Goal: Transaction & Acquisition: Purchase product/service

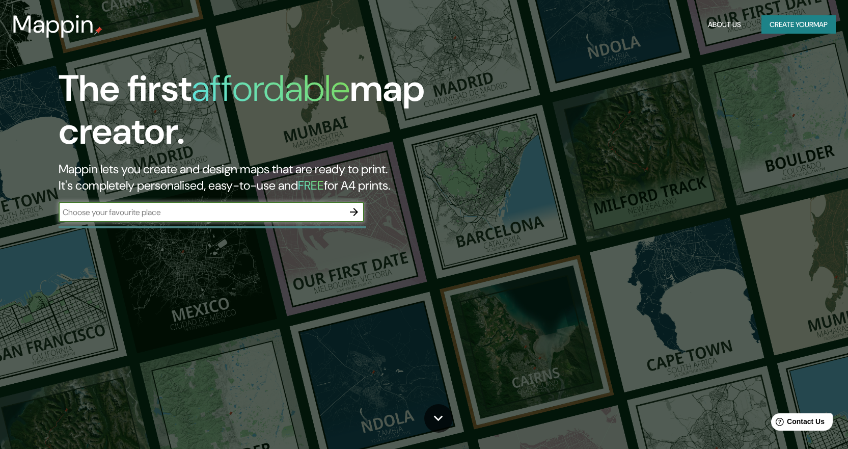
click at [247, 218] on input "text" at bounding box center [201, 212] width 285 height 12
click at [804, 31] on button "Create your map" at bounding box center [799, 24] width 74 height 19
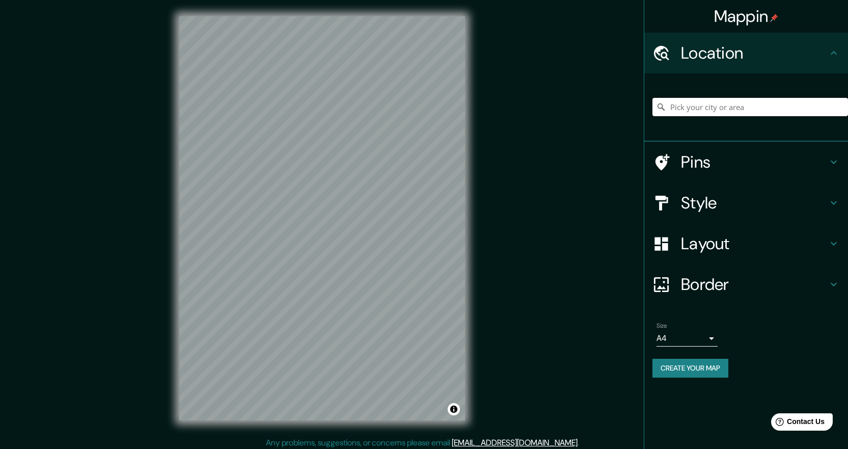
click at [713, 110] on input "Pick your city or area" at bounding box center [751, 107] width 196 height 18
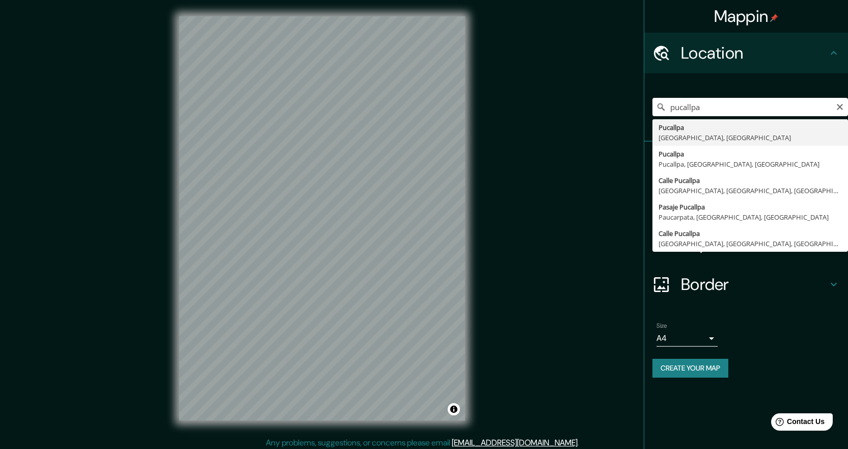
type input "Pucallpa, [GEOGRAPHIC_DATA], [GEOGRAPHIC_DATA]"
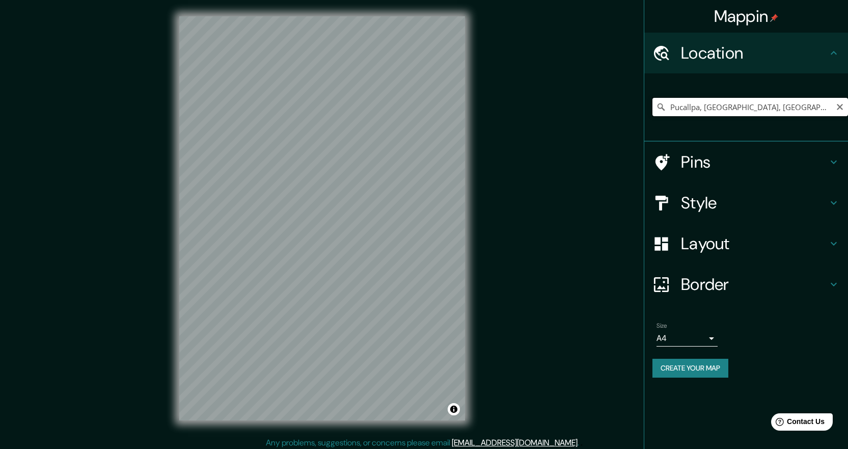
click at [717, 111] on input "Pucallpa, [GEOGRAPHIC_DATA], [GEOGRAPHIC_DATA]" at bounding box center [751, 107] width 196 height 18
click at [810, 109] on input "Pucallpa, [GEOGRAPHIC_DATA], [GEOGRAPHIC_DATA]" at bounding box center [751, 107] width 196 height 18
click at [825, 111] on input "Pucallpa, [GEOGRAPHIC_DATA], [GEOGRAPHIC_DATA]" at bounding box center [751, 107] width 196 height 18
click at [810, 95] on div "Pucallpa, [GEOGRAPHIC_DATA], [GEOGRAPHIC_DATA]" at bounding box center [751, 107] width 196 height 51
click at [823, 101] on input "Pucallpa, [GEOGRAPHIC_DATA], [GEOGRAPHIC_DATA]" at bounding box center [751, 107] width 196 height 18
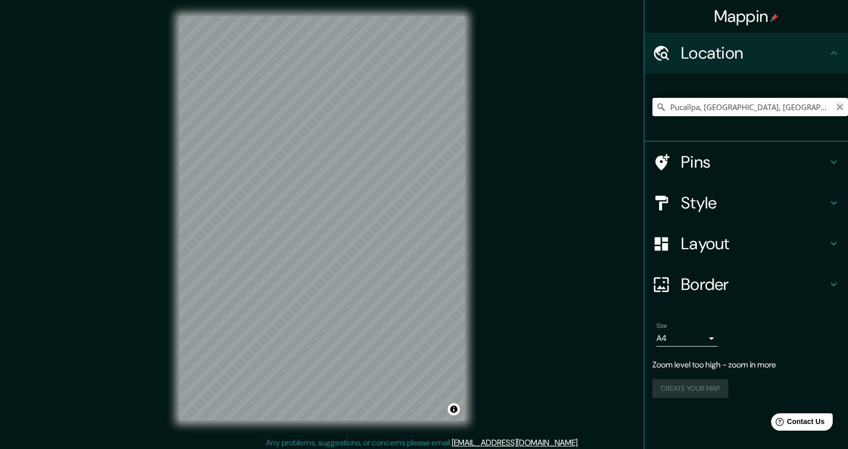
click at [840, 107] on icon "Clear" at bounding box center [840, 107] width 6 height 6
click at [769, 120] on div at bounding box center [751, 107] width 196 height 51
click at [762, 106] on input "Pick your city or area" at bounding box center [751, 107] width 196 height 18
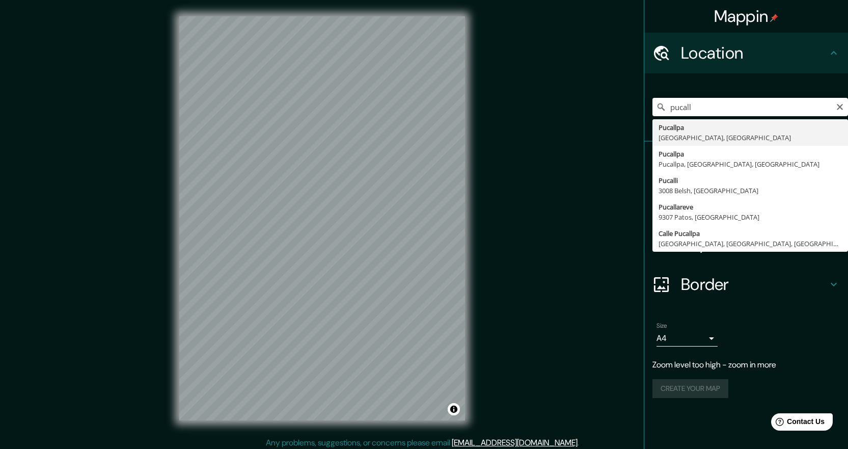
type input "Pucallpa, [GEOGRAPHIC_DATA], [GEOGRAPHIC_DATA]"
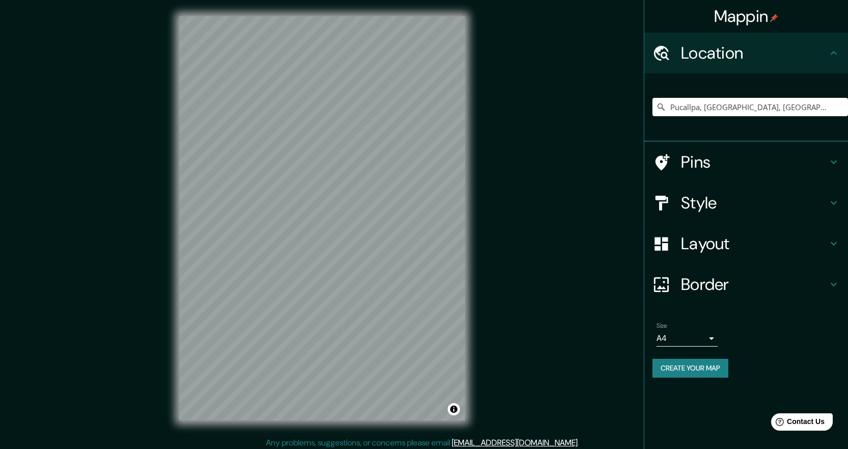
click at [768, 82] on div "Pucallpa, [GEOGRAPHIC_DATA], [GEOGRAPHIC_DATA]" at bounding box center [751, 107] width 196 height 51
click at [828, 107] on input "Pucallpa, [GEOGRAPHIC_DATA], [GEOGRAPHIC_DATA]" at bounding box center [751, 107] width 196 height 18
drag, startPoint x: 828, startPoint y: 107, endPoint x: 502, endPoint y: 93, distance: 325.9
click at [508, 93] on div "Mappin Location [GEOGRAPHIC_DATA], [GEOGRAPHIC_DATA], [GEOGRAPHIC_DATA] Pins St…" at bounding box center [424, 226] width 848 height 453
paste input "Pucallpa, [GEOGRAPHIC_DATA], [GEOGRAPHIC_DATA]"
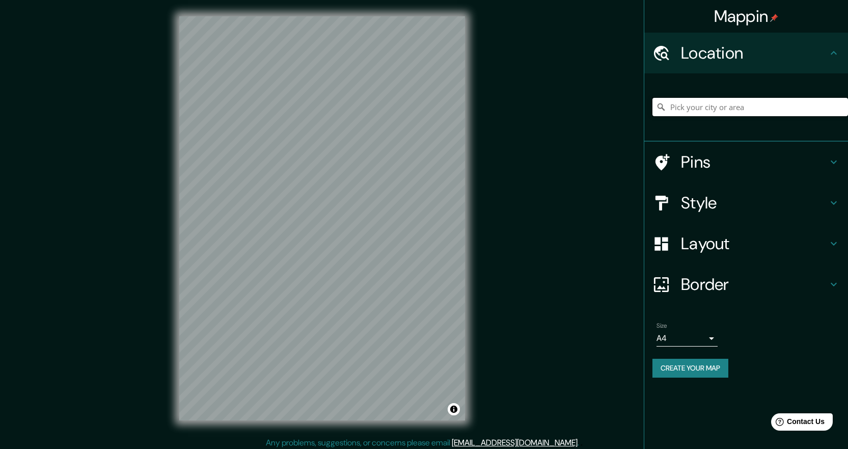
type input "Pucallpa, [GEOGRAPHIC_DATA], [GEOGRAPHIC_DATA]"
click at [696, 156] on h4 "Pins" at bounding box center [754, 162] width 147 height 20
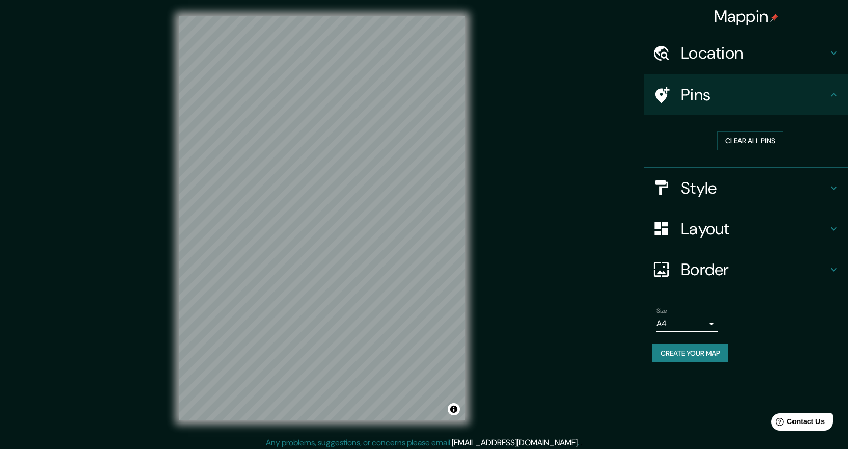
click at [743, 184] on h4 "Style" at bounding box center [754, 188] width 147 height 20
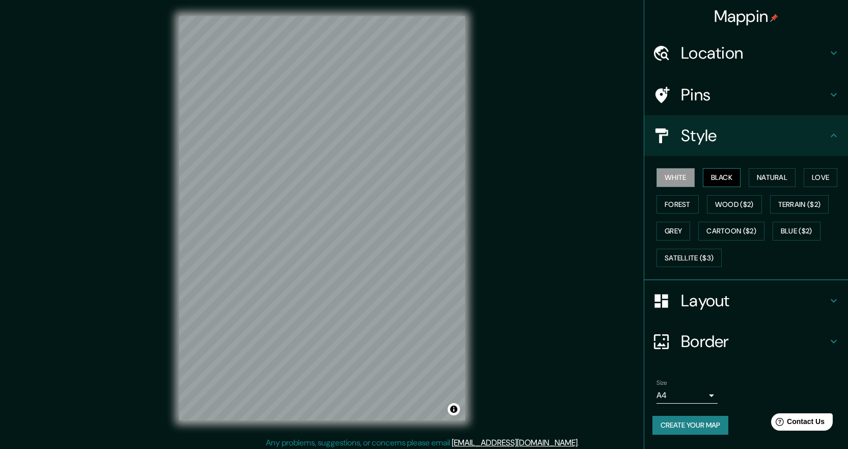
click at [737, 179] on button "Black" at bounding box center [722, 177] width 38 height 19
click at [769, 180] on button "Natural" at bounding box center [772, 177] width 47 height 19
click at [818, 184] on button "Love" at bounding box center [821, 177] width 34 height 19
click at [758, 206] on button "Wood ($2)" at bounding box center [734, 204] width 55 height 19
click at [680, 205] on button "Forest" at bounding box center [678, 204] width 42 height 19
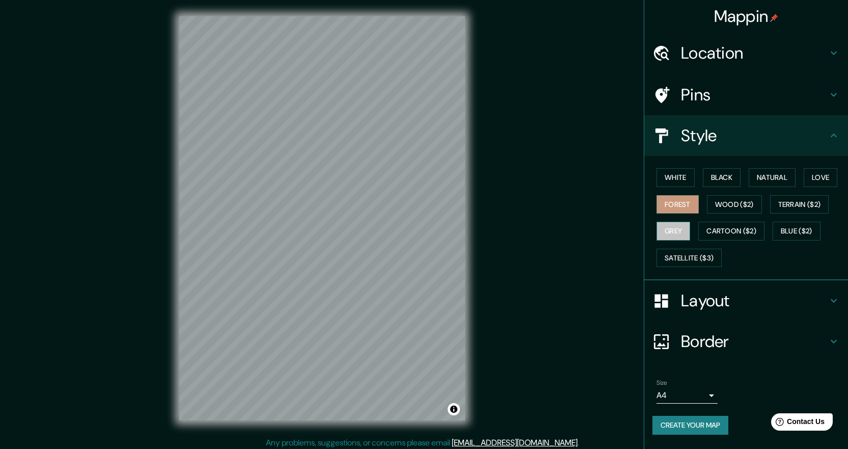
click at [675, 234] on button "Grey" at bounding box center [674, 231] width 34 height 19
click at [729, 235] on button "Cartoon ($2)" at bounding box center [731, 231] width 66 height 19
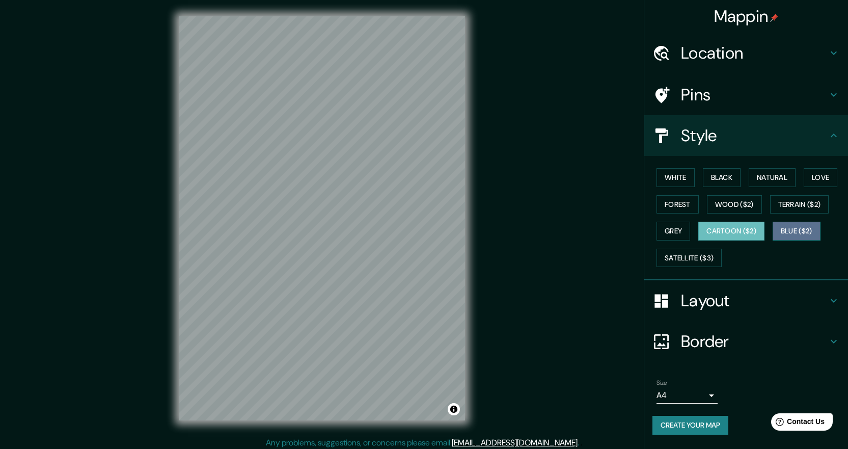
click at [798, 234] on button "Blue ($2)" at bounding box center [797, 231] width 48 height 19
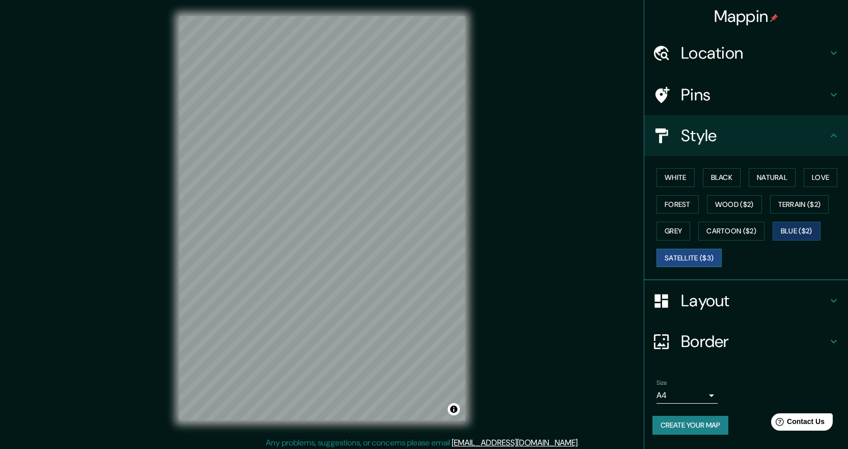
click at [695, 261] on button "Satellite ($3)" at bounding box center [689, 258] width 65 height 19
click at [799, 205] on button "Terrain ($2)" at bounding box center [799, 204] width 59 height 19
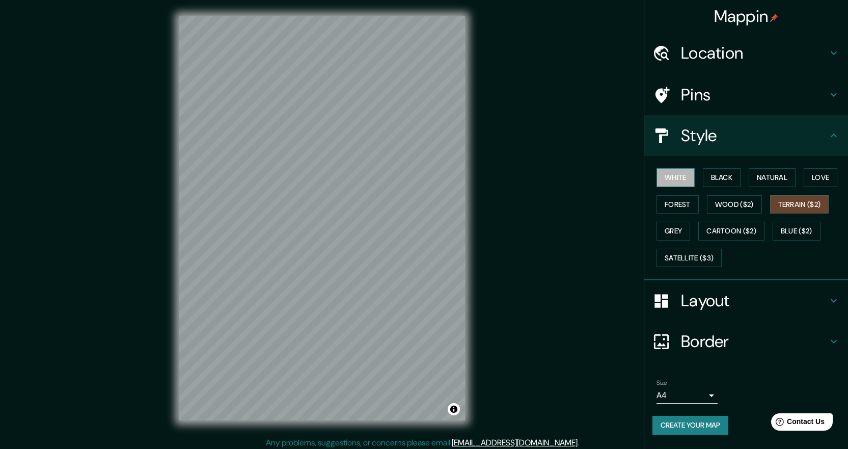
click at [689, 177] on button "White" at bounding box center [676, 177] width 38 height 19
click at [736, 176] on button "Black" at bounding box center [722, 177] width 38 height 19
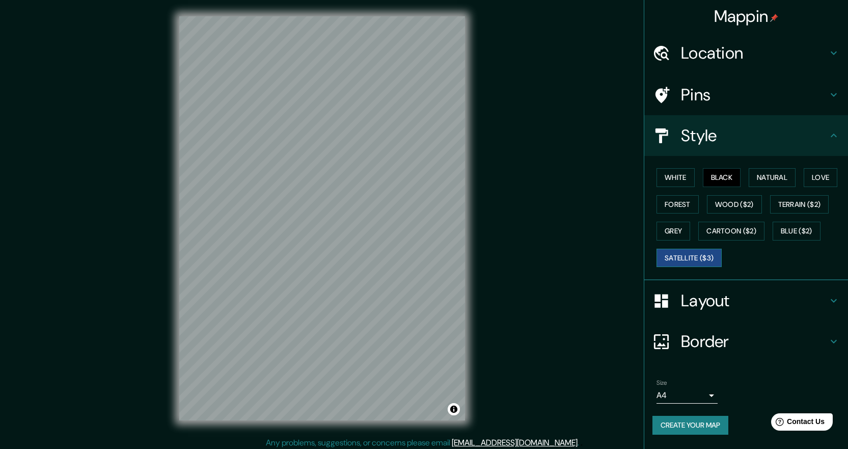
click at [699, 261] on button "Satellite ($3)" at bounding box center [689, 258] width 65 height 19
click at [682, 228] on button "Grey" at bounding box center [674, 231] width 34 height 19
click at [686, 211] on button "Forest" at bounding box center [678, 204] width 42 height 19
click at [688, 223] on button "Grey" at bounding box center [674, 231] width 34 height 19
click at [732, 182] on button "Black" at bounding box center [722, 177] width 38 height 19
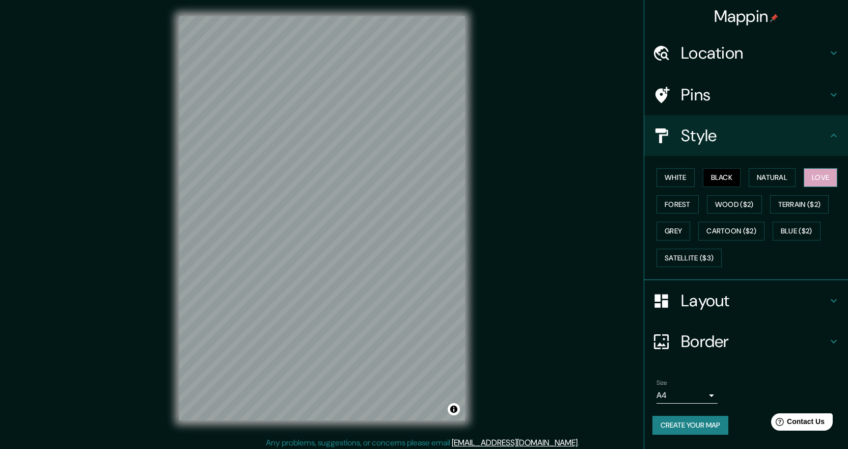
click at [831, 171] on button "Love" at bounding box center [821, 177] width 34 height 19
click at [790, 177] on button "Natural" at bounding box center [772, 177] width 47 height 19
click at [690, 179] on button "White" at bounding box center [676, 177] width 38 height 19
click at [765, 182] on button "Natural" at bounding box center [772, 177] width 47 height 19
click at [664, 176] on button "White" at bounding box center [676, 177] width 38 height 19
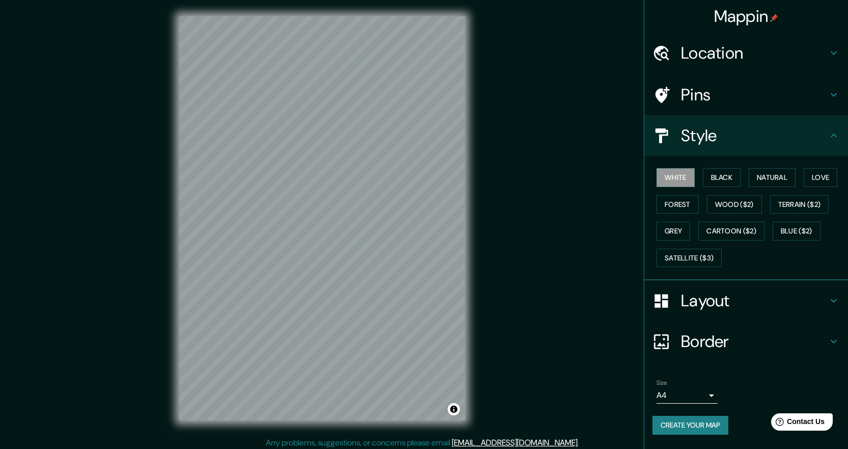
click at [826, 297] on h4 "Layout" at bounding box center [754, 300] width 147 height 20
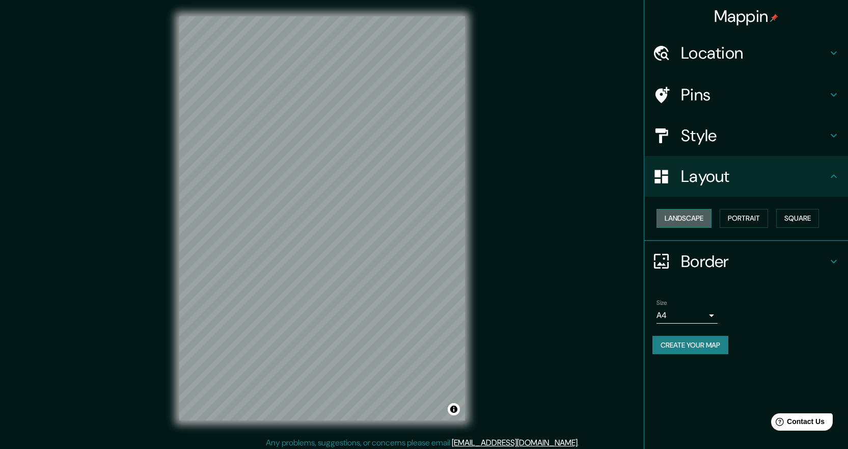
click at [689, 220] on button "Landscape" at bounding box center [684, 218] width 55 height 19
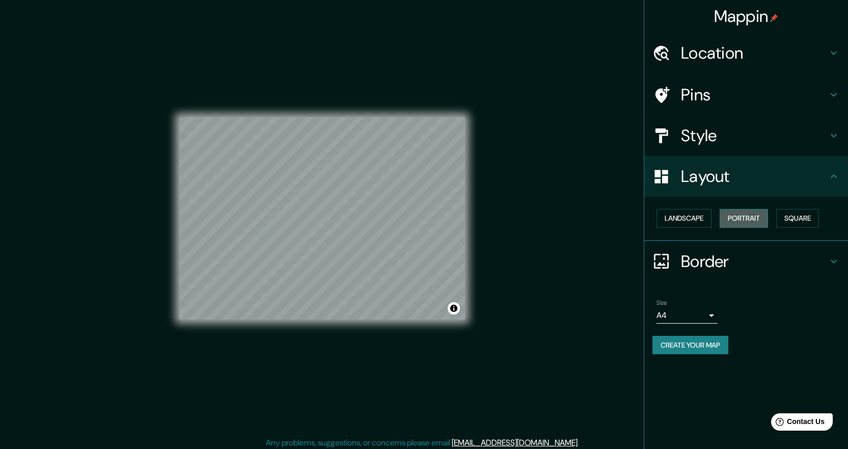
click at [737, 223] on button "Portrait" at bounding box center [744, 218] width 48 height 19
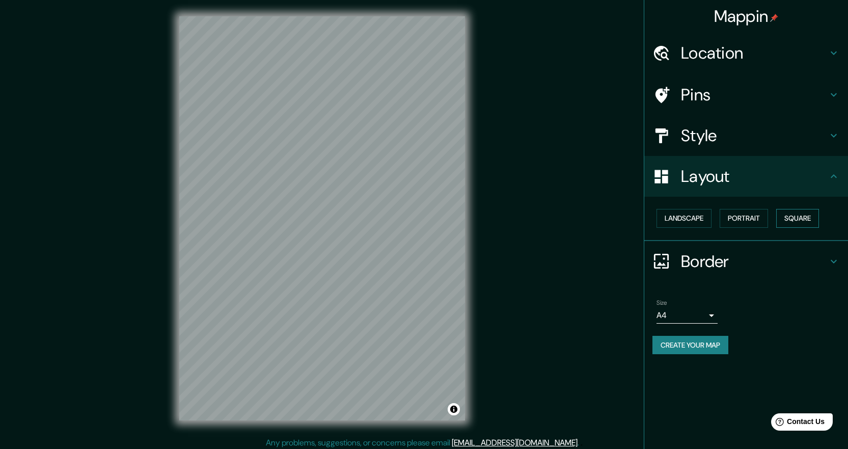
click at [794, 225] on button "Square" at bounding box center [797, 218] width 43 height 19
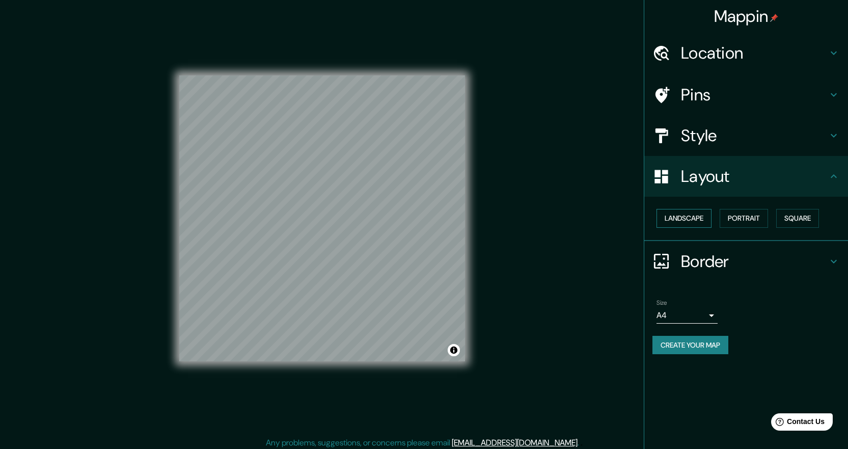
click at [684, 219] on button "Landscape" at bounding box center [684, 218] width 55 height 19
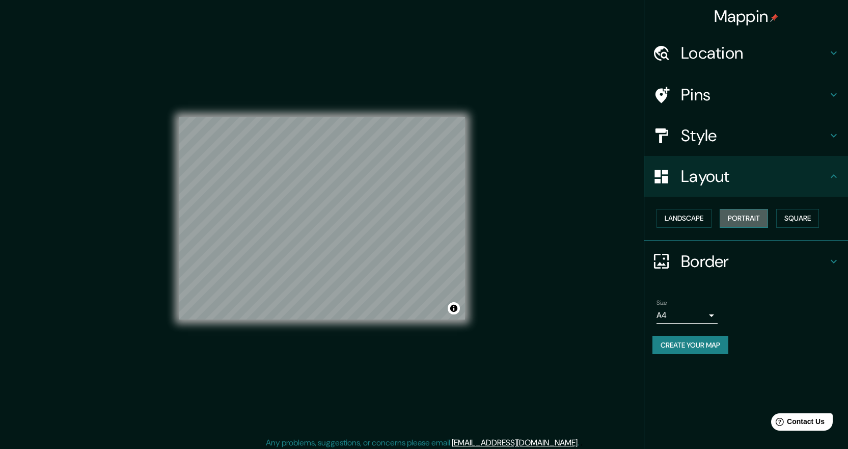
click at [762, 223] on button "Portrait" at bounding box center [744, 218] width 48 height 19
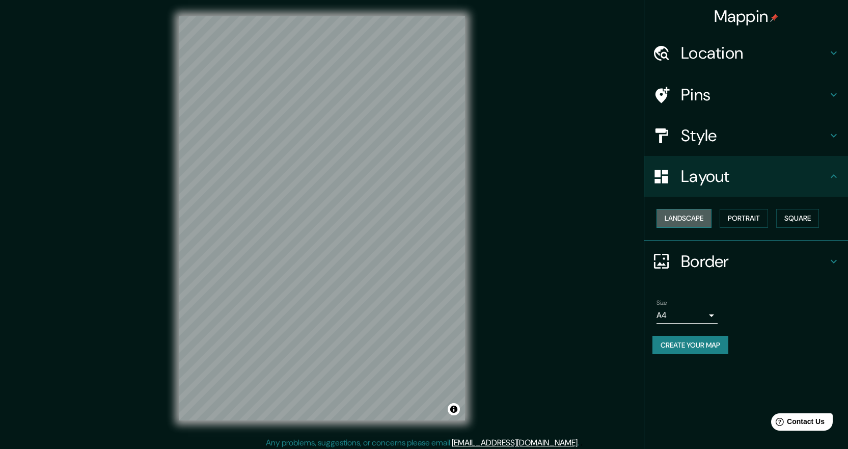
click at [674, 223] on button "Landscape" at bounding box center [684, 218] width 55 height 19
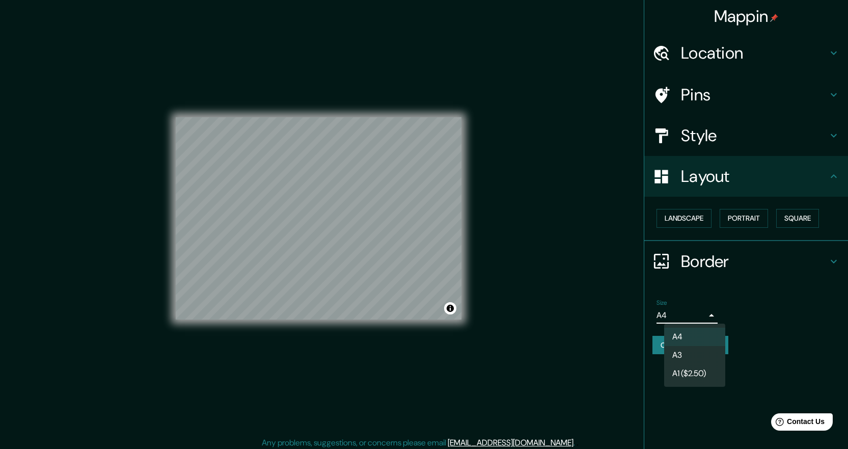
click at [711, 313] on body "Mappin Location [GEOGRAPHIC_DATA], [GEOGRAPHIC_DATA], [GEOGRAPHIC_DATA] [GEOGRA…" at bounding box center [424, 224] width 848 height 449
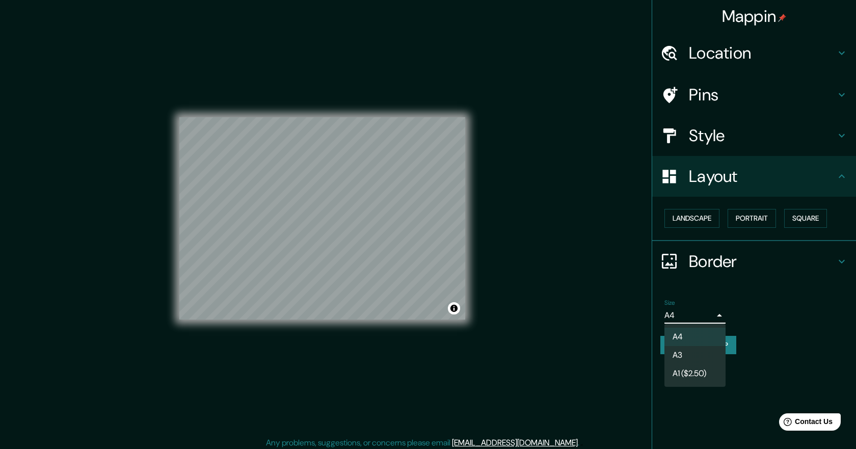
click at [688, 349] on li "A3" at bounding box center [694, 355] width 61 height 18
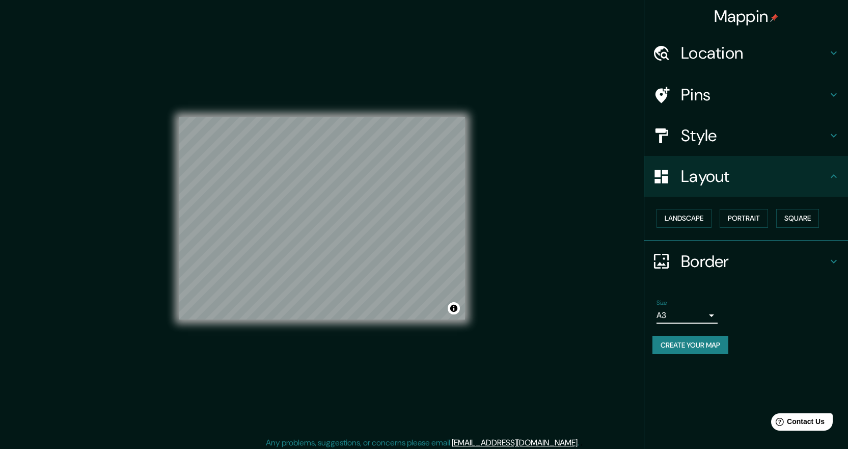
click at [703, 318] on body "Mappin Location [GEOGRAPHIC_DATA], [GEOGRAPHIC_DATA], [GEOGRAPHIC_DATA] [GEOGRA…" at bounding box center [424, 224] width 848 height 449
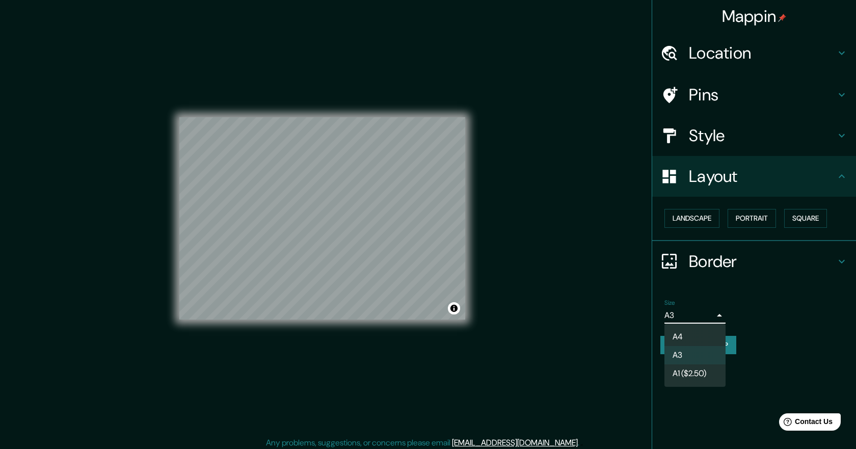
click at [683, 332] on li "A4" at bounding box center [694, 337] width 61 height 18
type input "single"
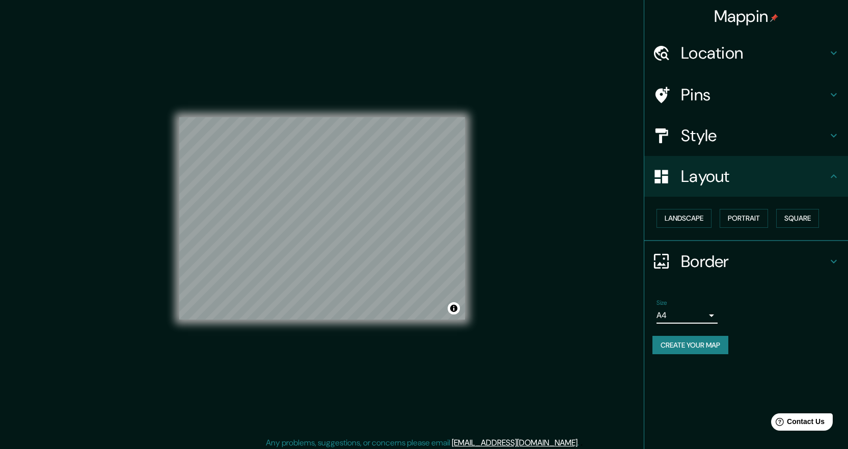
click at [725, 153] on div "Style" at bounding box center [746, 135] width 204 height 41
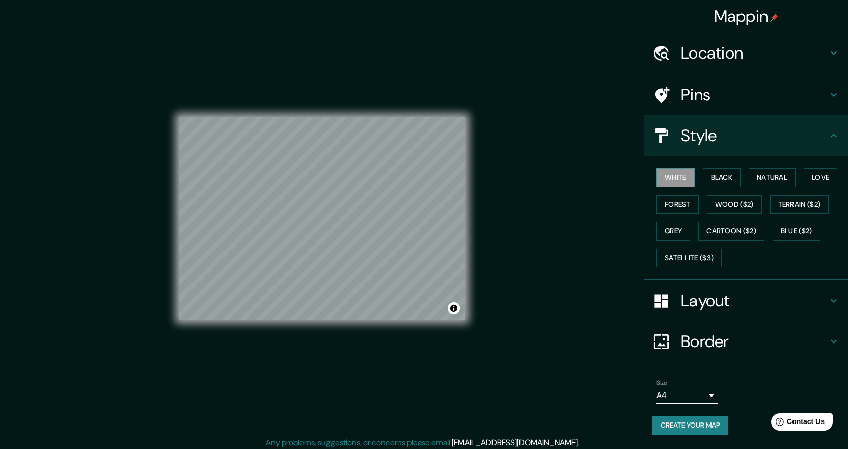
click at [706, 92] on h4 "Pins" at bounding box center [754, 95] width 147 height 20
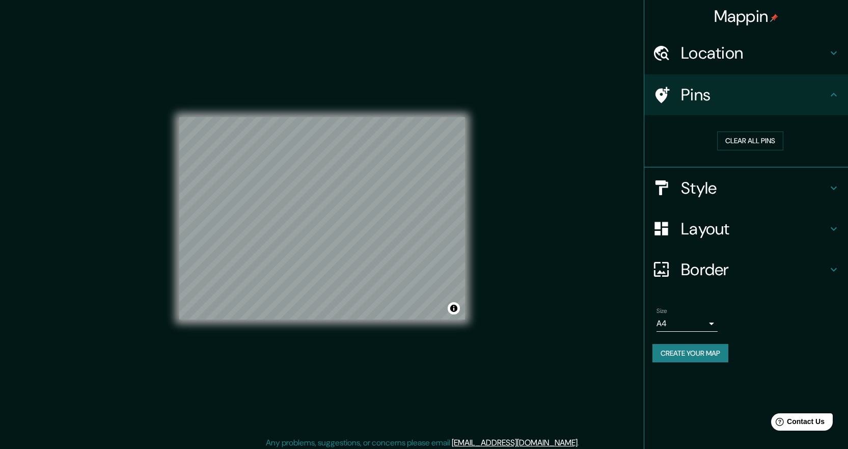
click at [730, 65] on div "Location" at bounding box center [746, 53] width 204 height 41
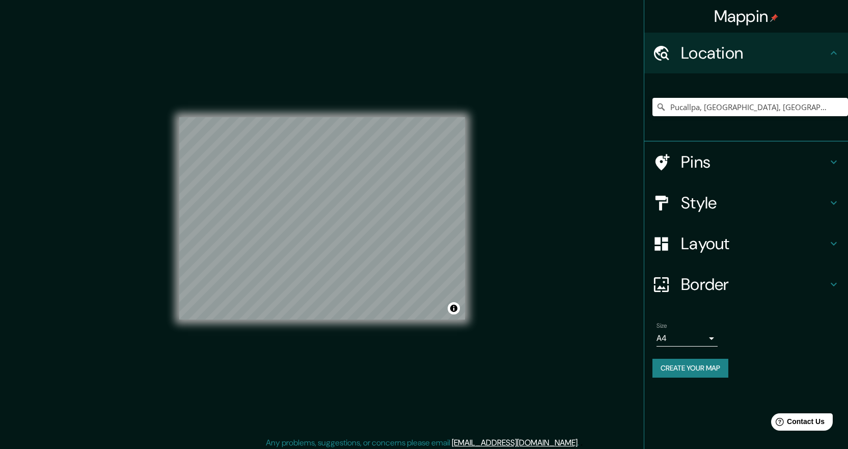
click at [713, 298] on div "Border" at bounding box center [746, 284] width 204 height 41
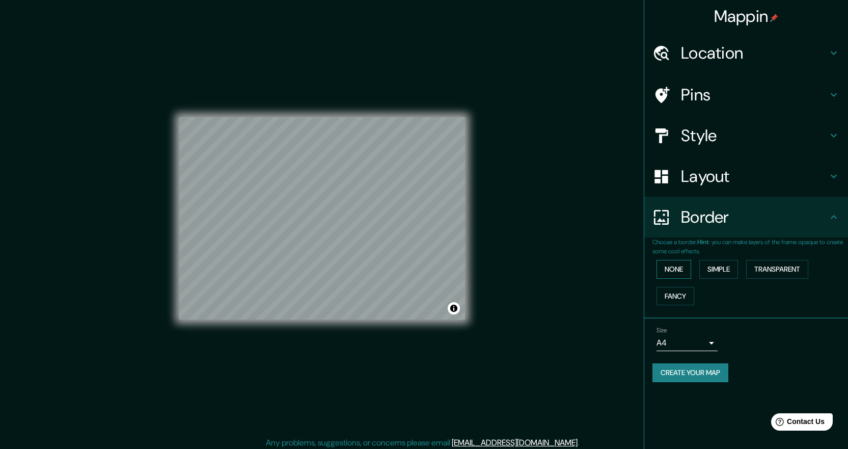
click at [684, 278] on button "None" at bounding box center [674, 269] width 35 height 19
click at [679, 292] on button "Fancy" at bounding box center [676, 296] width 38 height 19
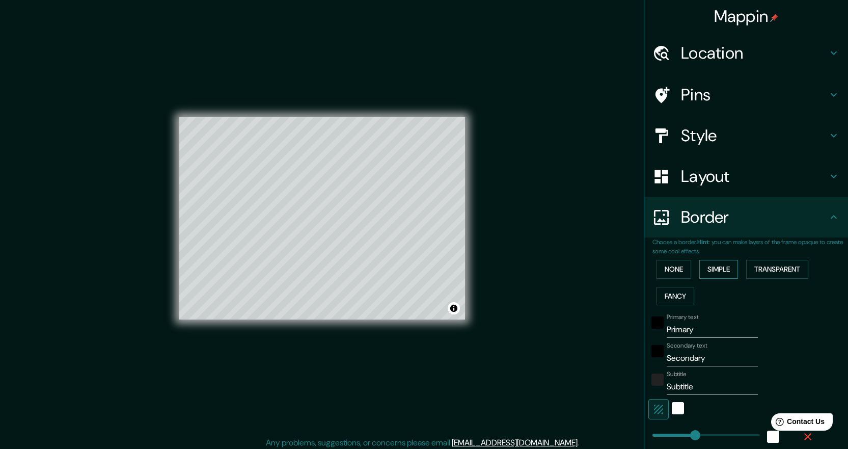
click at [725, 276] on button "Simple" at bounding box center [718, 269] width 39 height 19
click at [819, 265] on div "None Simple Transparent Fancy" at bounding box center [751, 282] width 196 height 53
click at [787, 267] on button "Transparent" at bounding box center [777, 269] width 62 height 19
click at [399, 221] on div at bounding box center [398, 217] width 8 height 8
drag, startPoint x: 469, startPoint y: 242, endPoint x: 383, endPoint y: 208, distance: 92.9
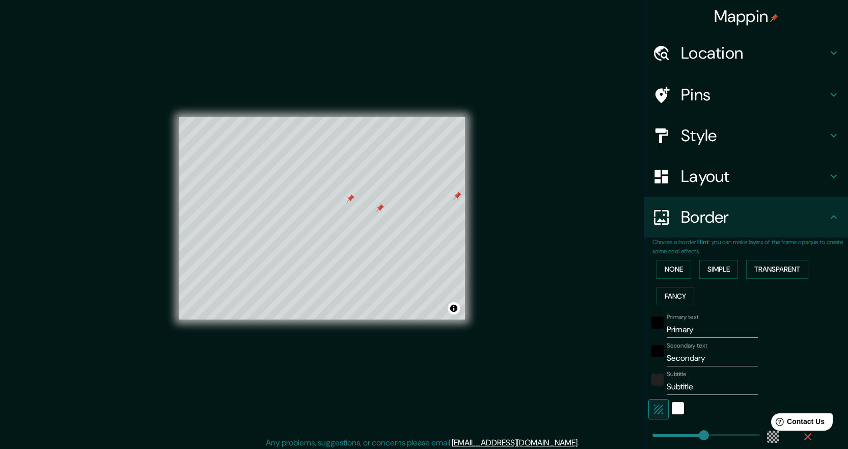
click at [379, 208] on div at bounding box center [380, 208] width 8 height 8
drag, startPoint x: 386, startPoint y: 206, endPoint x: 378, endPoint y: 220, distance: 16.0
click at [378, 220] on div at bounding box center [376, 218] width 8 height 8
drag, startPoint x: 379, startPoint y: 217, endPoint x: 363, endPoint y: 210, distance: 17.8
click at [363, 214] on div at bounding box center [367, 218] width 8 height 8
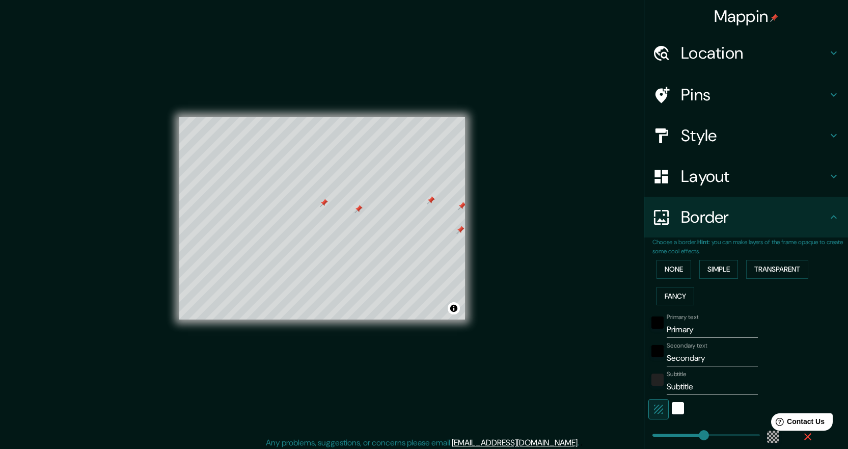
click at [802, 441] on icon "button" at bounding box center [808, 437] width 12 height 12
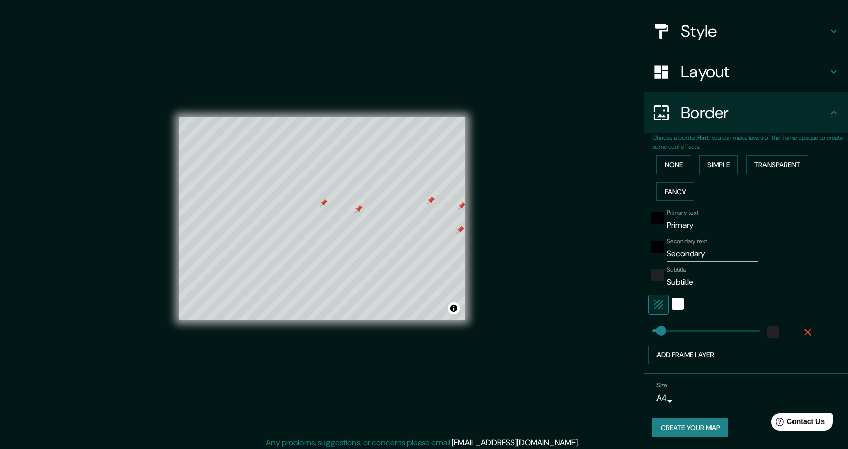
scroll to position [3, 0]
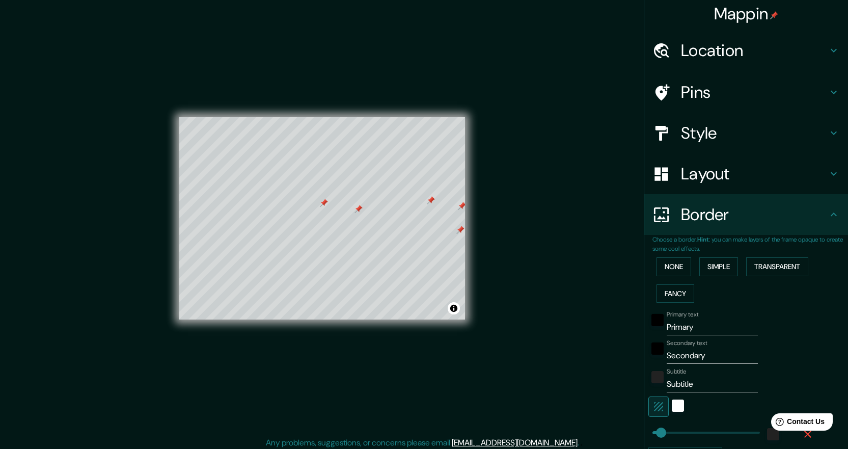
click at [716, 91] on h4 "Pins" at bounding box center [754, 92] width 147 height 20
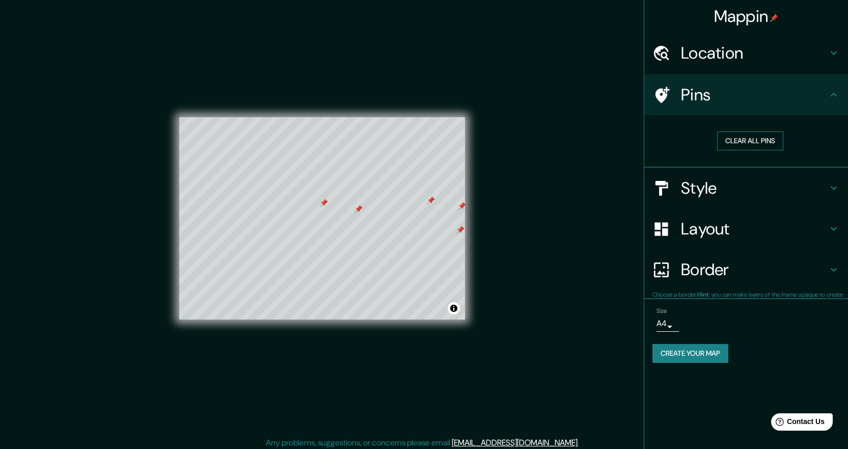
scroll to position [0, 0]
click at [750, 142] on button "Clear all pins" at bounding box center [750, 140] width 66 height 19
click at [717, 265] on h4 "Border" at bounding box center [754, 269] width 147 height 20
type input "45"
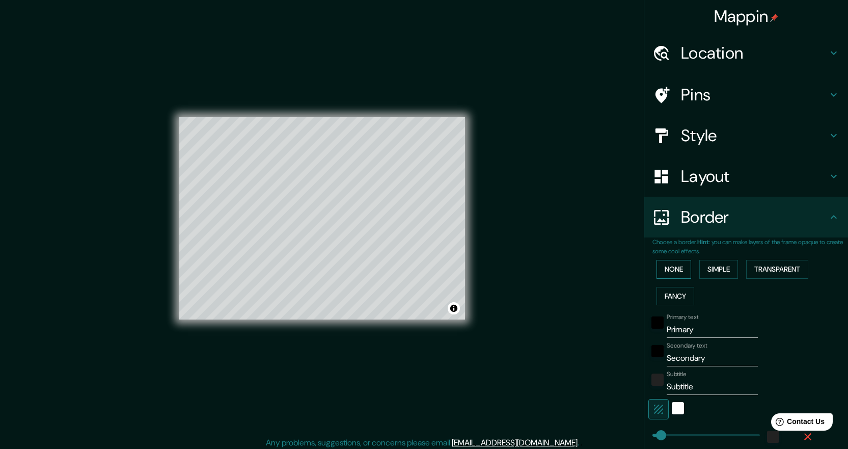
click at [675, 276] on button "None" at bounding box center [674, 269] width 35 height 19
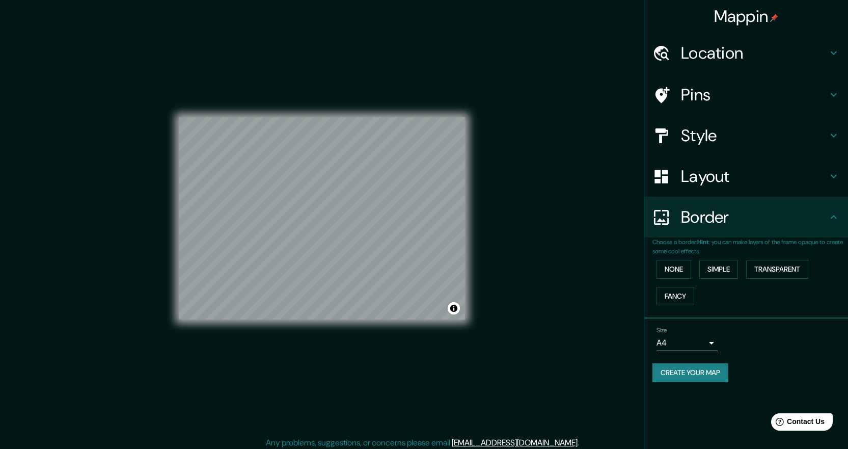
click at [675, 281] on div "None Simple Transparent Fancy" at bounding box center [751, 282] width 196 height 53
click at [675, 293] on button "Fancy" at bounding box center [676, 296] width 38 height 19
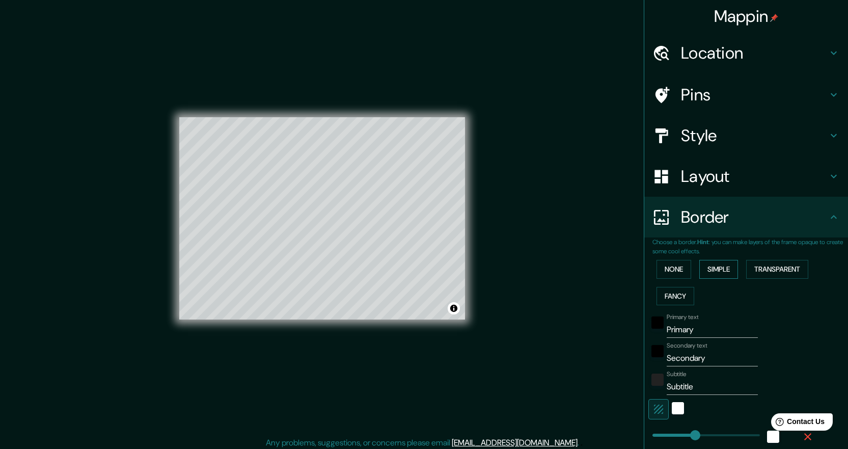
click at [712, 278] on button "Simple" at bounding box center [718, 269] width 39 height 19
click at [760, 271] on button "Transparent" at bounding box center [777, 269] width 62 height 19
click at [674, 290] on button "Fancy" at bounding box center [676, 296] width 38 height 19
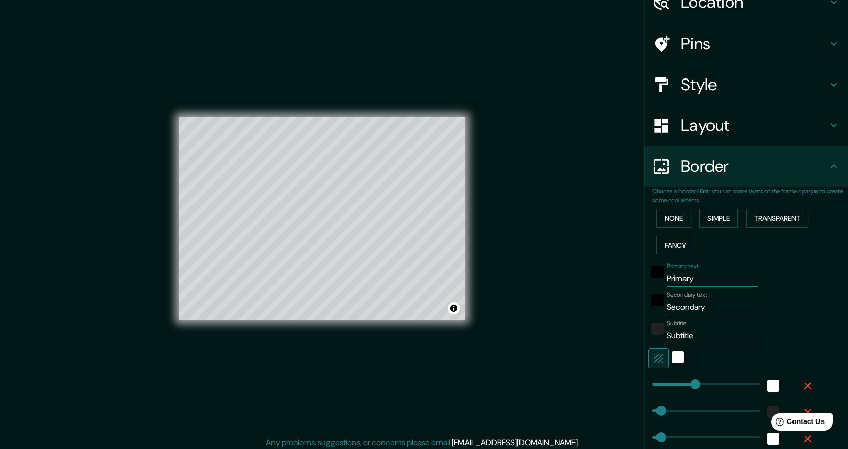
drag, startPoint x: 702, startPoint y: 279, endPoint x: 620, endPoint y: 279, distance: 82.5
click at [620, 279] on div "Mappin Location [GEOGRAPHIC_DATA] [GEOGRAPHIC_DATA], [GEOGRAPHIC_DATA] [GEOGRAP…" at bounding box center [424, 226] width 848 height 453
type input "224"
type input "45"
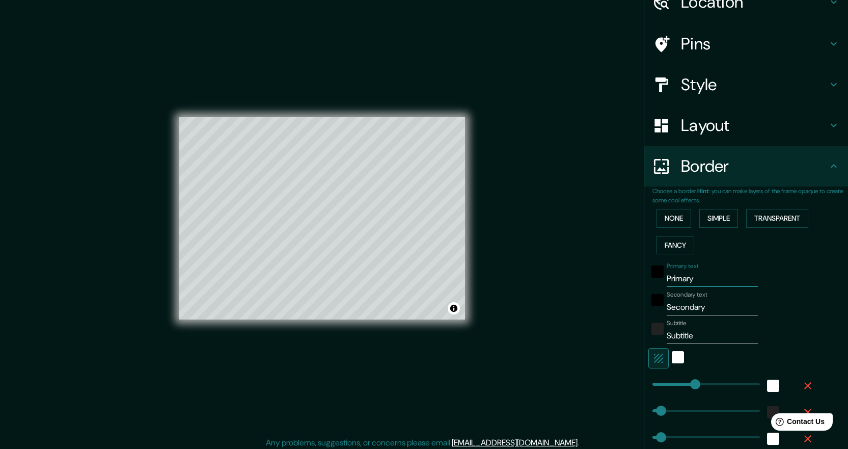
type input "22"
drag, startPoint x: 705, startPoint y: 306, endPoint x: 513, endPoint y: 280, distance: 193.8
click at [531, 280] on div "Mappin Location [GEOGRAPHIC_DATA] [GEOGRAPHIC_DATA], [GEOGRAPHIC_DATA] [GEOGRAP…" at bounding box center [424, 226] width 848 height 453
type input "224"
type input "45"
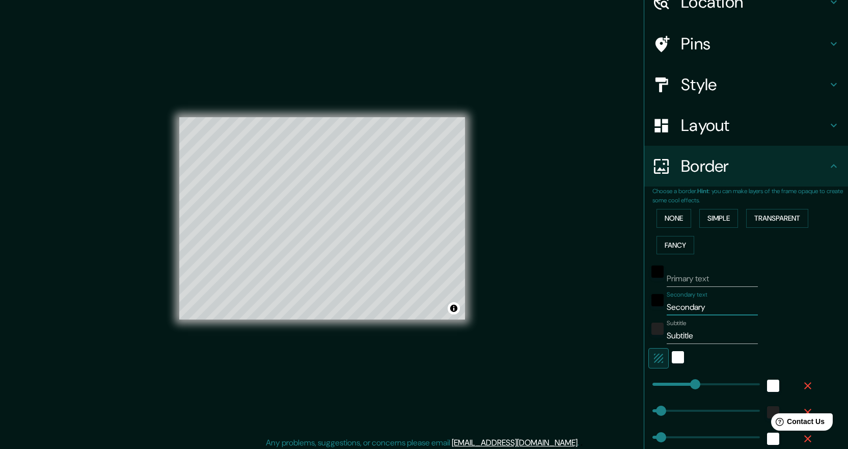
type input "45"
type input "22"
drag, startPoint x: 702, startPoint y: 333, endPoint x: 569, endPoint y: 326, distance: 133.2
click at [574, 318] on div "Mappin Location [GEOGRAPHIC_DATA] [GEOGRAPHIC_DATA], [GEOGRAPHIC_DATA] [GEOGRAP…" at bounding box center [424, 226] width 848 height 453
type input "224"
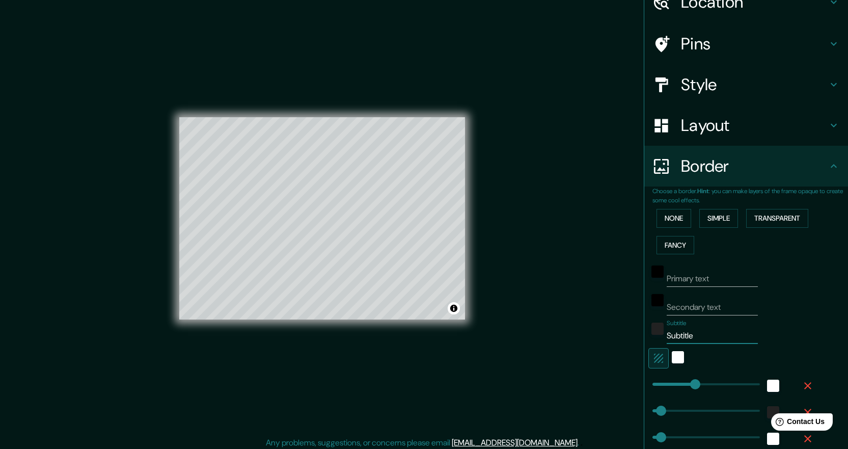
type input "45"
type input "22"
click at [675, 218] on button "None" at bounding box center [674, 218] width 35 height 19
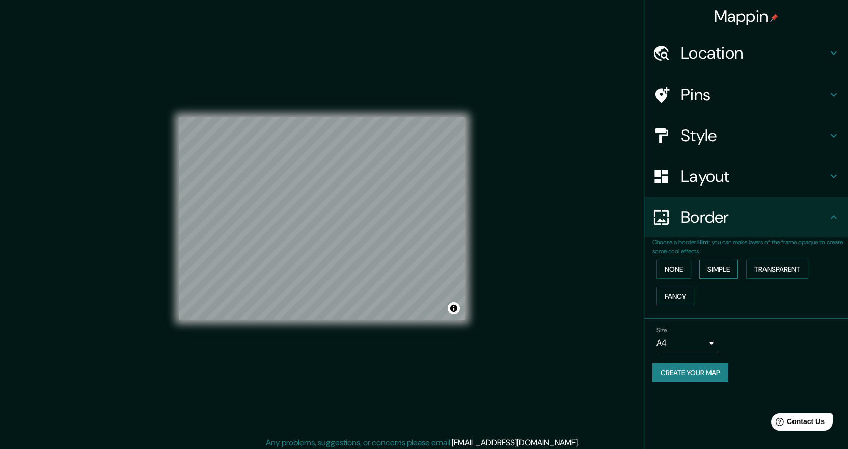
click at [725, 264] on button "Simple" at bounding box center [718, 269] width 39 height 19
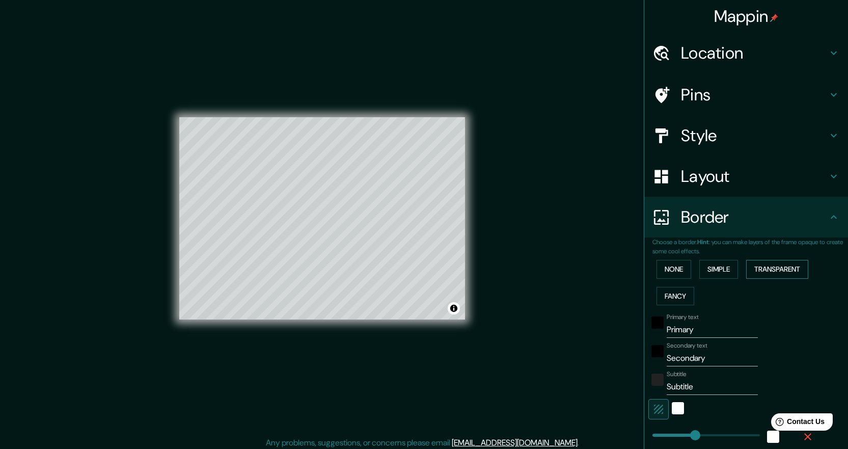
click at [760, 264] on button "Transparent" at bounding box center [777, 269] width 62 height 19
click at [673, 299] on button "Fancy" at bounding box center [676, 296] width 38 height 19
type input "0"
drag, startPoint x: 689, startPoint y: 437, endPoint x: 633, endPoint y: 438, distance: 56.6
type input "45"
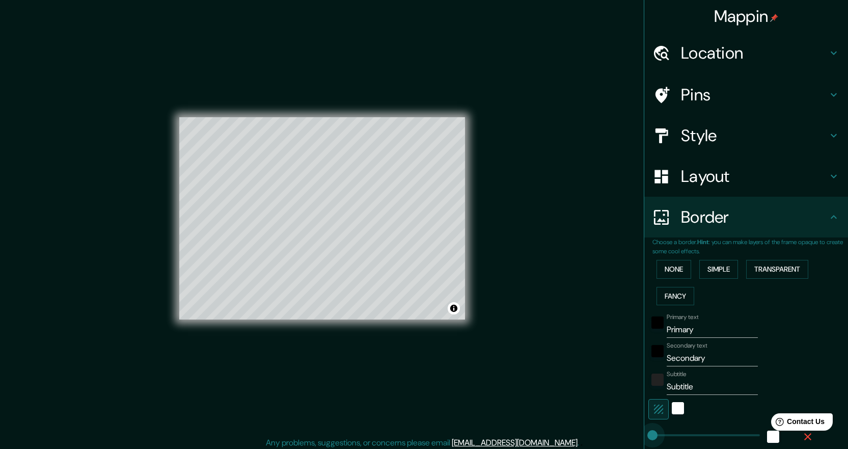
type input "45"
type input "22"
click at [699, 266] on button "Simple" at bounding box center [718, 269] width 39 height 19
type input "0"
drag, startPoint x: 694, startPoint y: 428, endPoint x: 639, endPoint y: 432, distance: 54.7
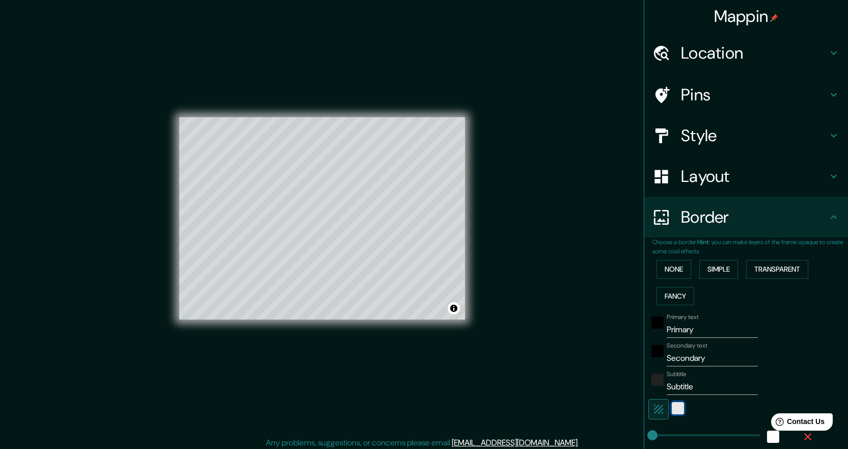
click at [672, 410] on div "white" at bounding box center [678, 408] width 12 height 12
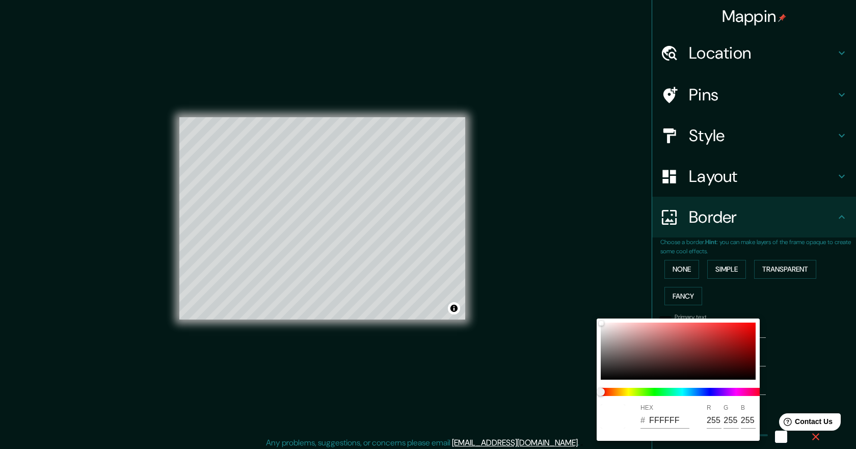
click at [817, 358] on div at bounding box center [428, 224] width 856 height 449
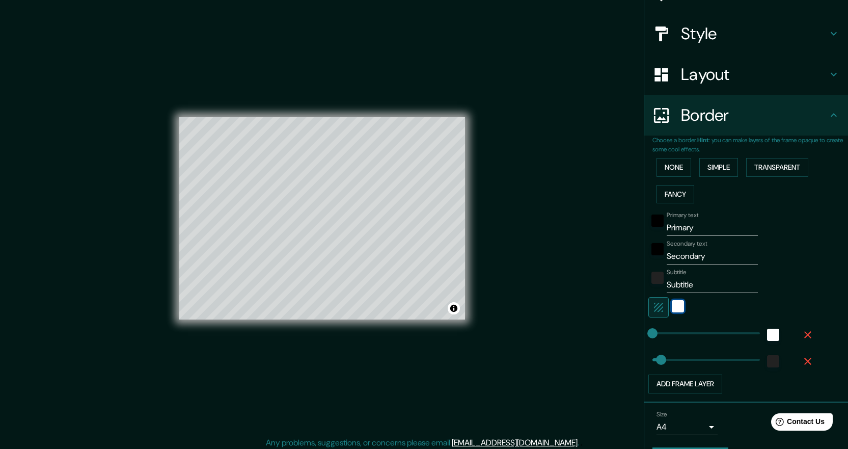
scroll to position [131, 0]
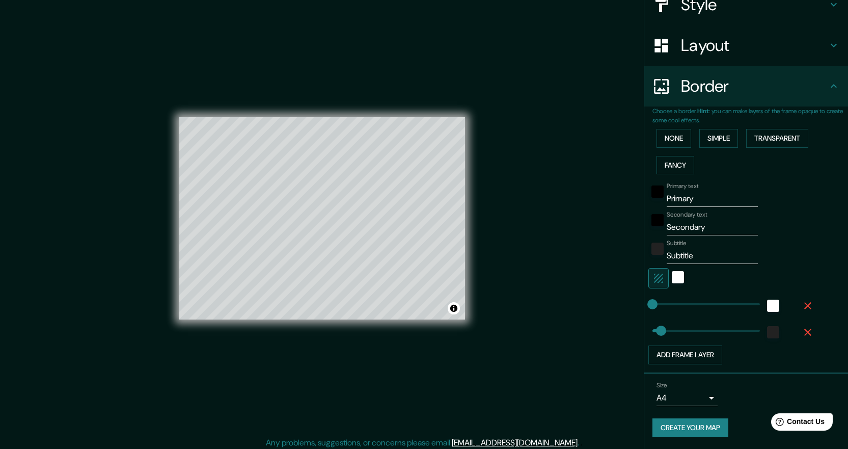
type input "0"
drag, startPoint x: 655, startPoint y: 332, endPoint x: 635, endPoint y: 331, distance: 20.4
type input "53"
drag, startPoint x: 648, startPoint y: 334, endPoint x: 659, endPoint y: 333, distance: 10.7
type input "83"
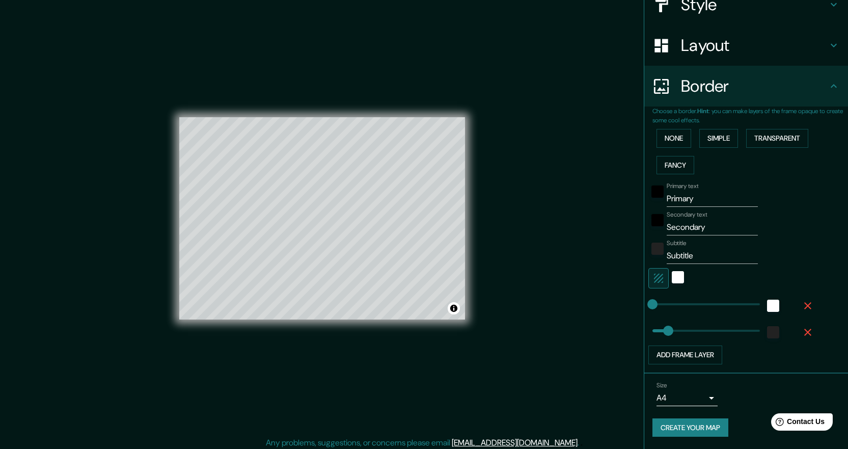
type input "61"
type input "53"
type input "43"
type input "29"
drag, startPoint x: 716, startPoint y: 224, endPoint x: 586, endPoint y: 210, distance: 130.1
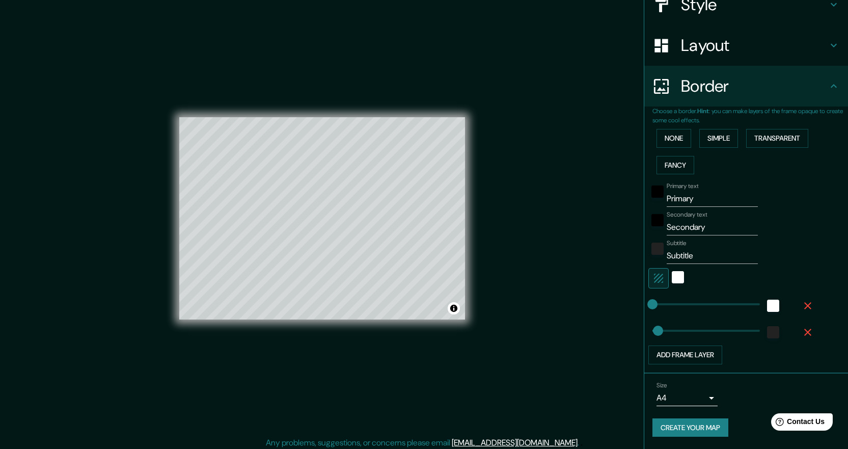
click at [588, 212] on div "Mappin Location [GEOGRAPHIC_DATA] [GEOGRAPHIC_DATA], [GEOGRAPHIC_DATA] [GEOGRAP…" at bounding box center [424, 226] width 848 height 453
drag, startPoint x: 689, startPoint y: 201, endPoint x: 588, endPoint y: 208, distance: 101.6
click at [572, 201] on div "Mappin Location [GEOGRAPHIC_DATA] [GEOGRAPHIC_DATA], [GEOGRAPHIC_DATA] [GEOGRAP…" at bounding box center [424, 226] width 848 height 453
click at [704, 264] on div "Primary text Secondary text Subtitle Subtitle Add frame layer" at bounding box center [734, 271] width 163 height 186
drag, startPoint x: 703, startPoint y: 259, endPoint x: 631, endPoint y: 256, distance: 71.9
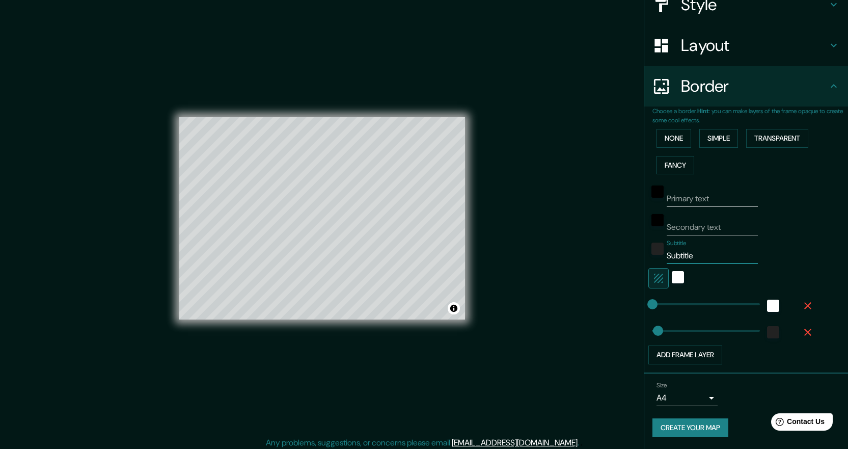
click at [631, 256] on div "Mappin Location [GEOGRAPHIC_DATA] [GEOGRAPHIC_DATA], [GEOGRAPHIC_DATA] [GEOGRAP…" at bounding box center [424, 226] width 848 height 453
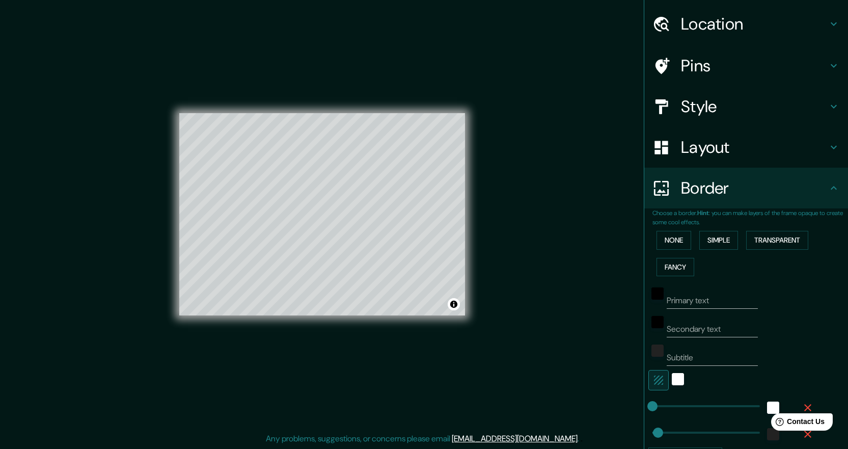
scroll to position [80, 0]
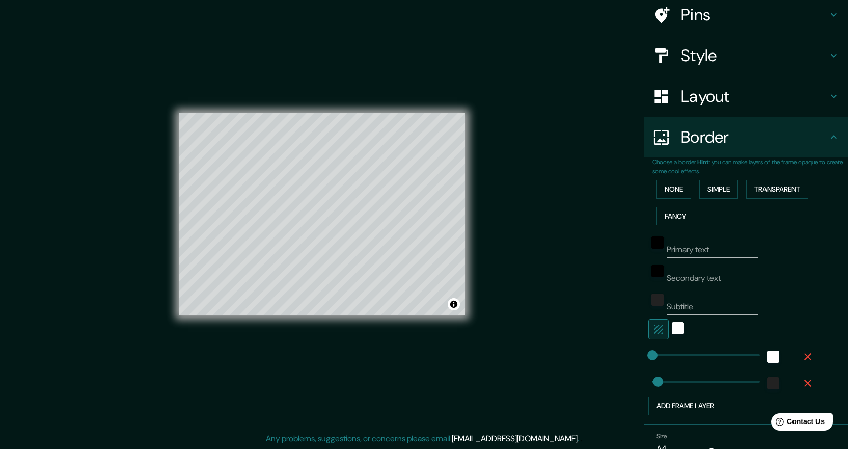
click at [804, 357] on icon "button" at bounding box center [808, 357] width 12 height 12
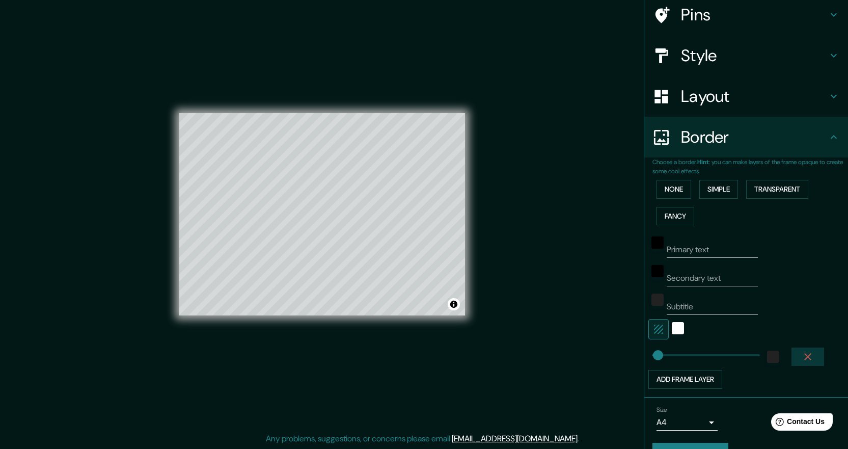
click at [804, 362] on icon "button" at bounding box center [808, 357] width 12 height 12
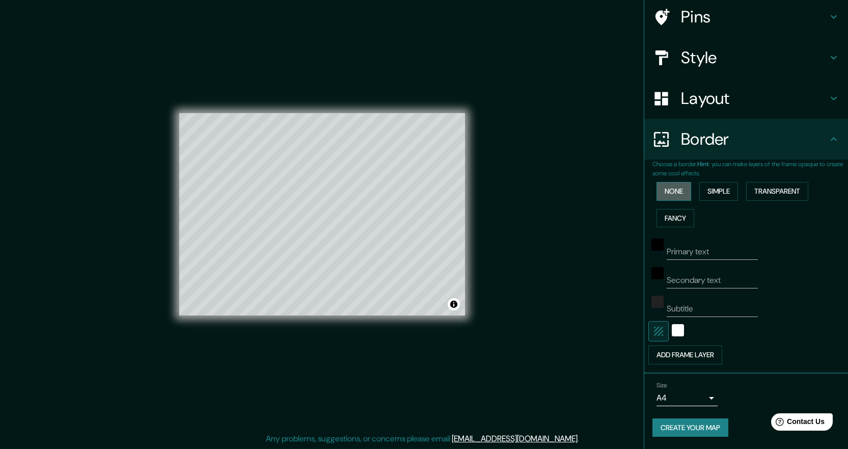
click at [674, 193] on button "None" at bounding box center [674, 191] width 35 height 19
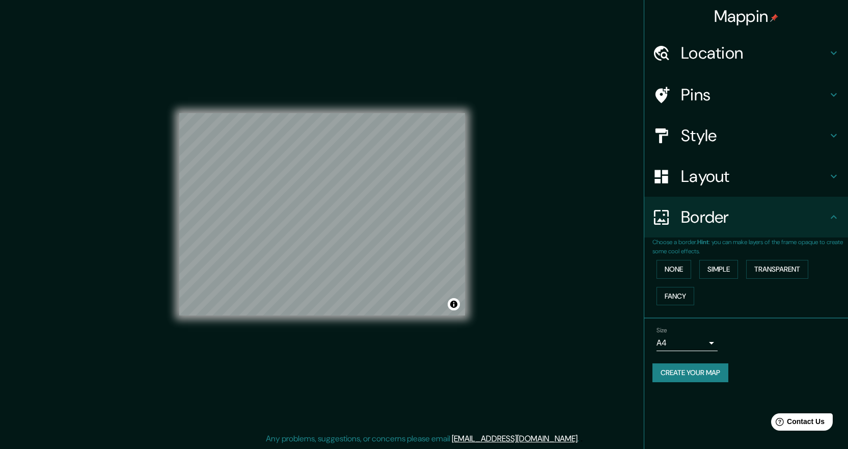
click at [712, 374] on button "Create your map" at bounding box center [691, 372] width 76 height 19
click at [748, 357] on div "Size A4 single Create your map" at bounding box center [746, 356] width 187 height 68
click at [713, 372] on button "Create your map" at bounding box center [691, 372] width 76 height 19
click at [683, 382] on div "Size A4 single Create your map" at bounding box center [746, 356] width 187 height 68
click at [685, 381] on button "Create your map" at bounding box center [691, 372] width 76 height 19
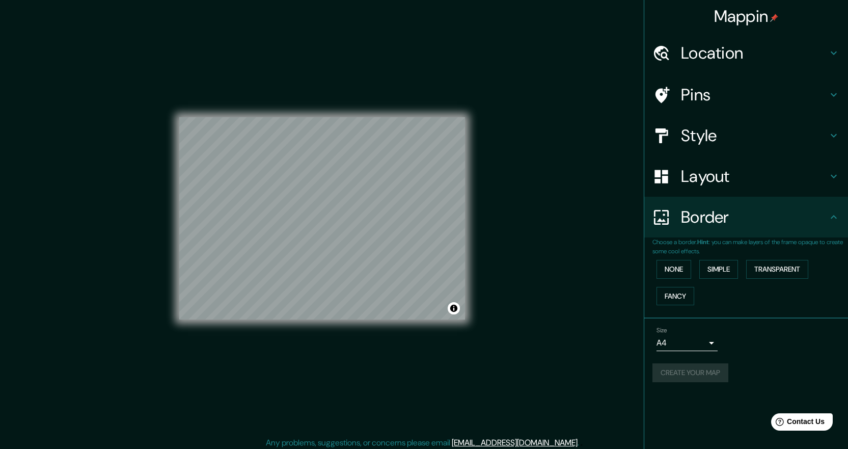
scroll to position [4, 0]
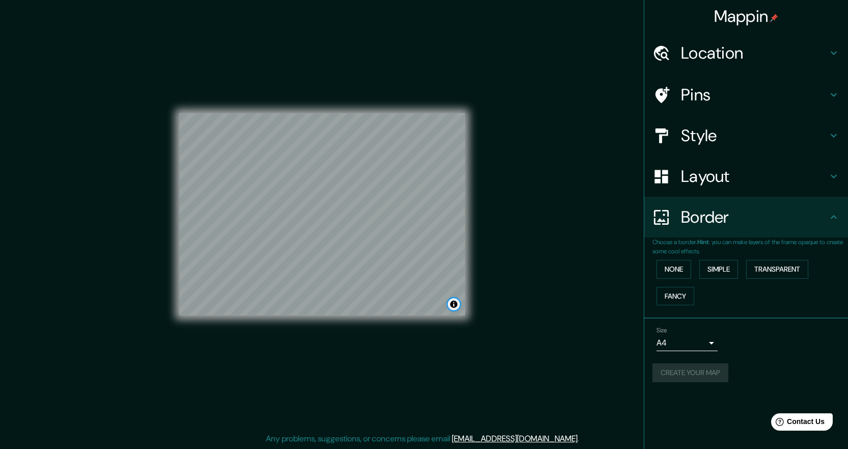
click at [451, 305] on button "Toggle attribution" at bounding box center [454, 304] width 12 height 12
click at [695, 370] on div "Create your map" at bounding box center [746, 372] width 187 height 19
click at [695, 371] on button "Create your map" at bounding box center [691, 372] width 76 height 19
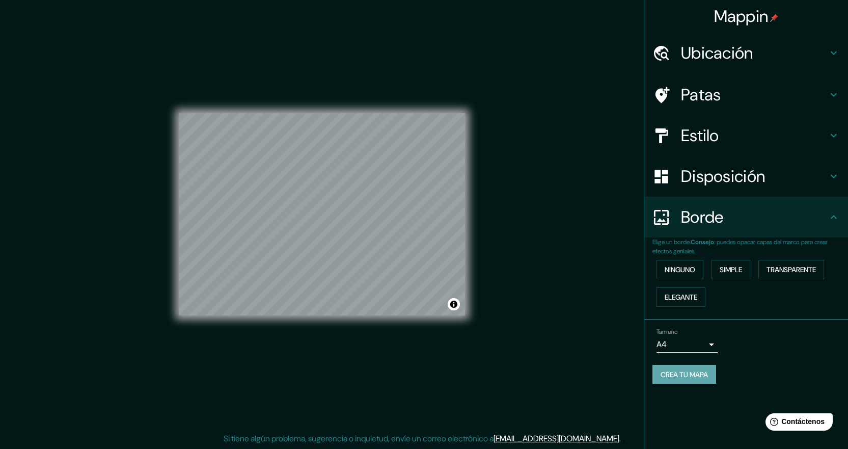
click at [666, 373] on font "Crea tu mapa" at bounding box center [684, 374] width 47 height 9
